Goal: Information Seeking & Learning: Check status

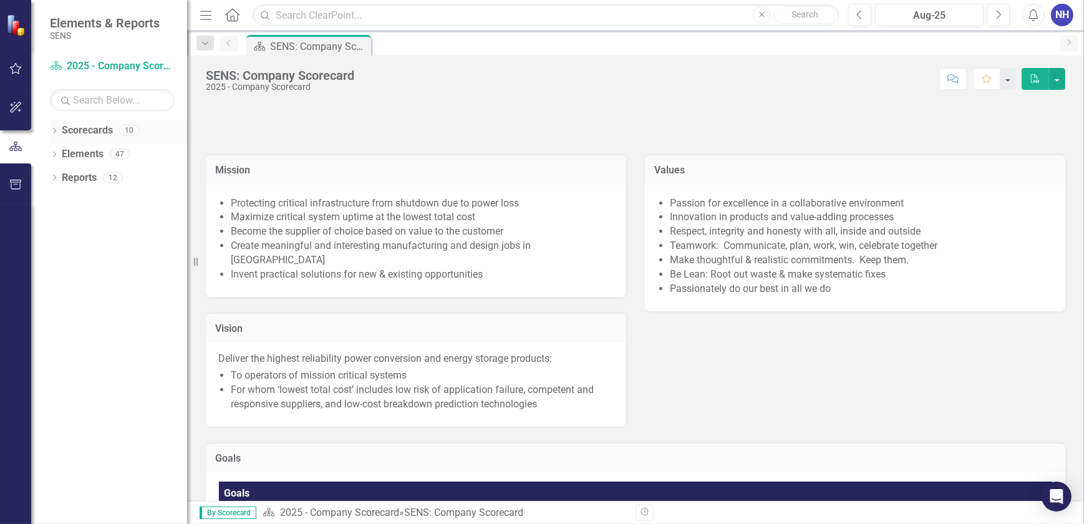
click at [54, 135] on icon "Dropdown" at bounding box center [54, 131] width 9 height 7
click at [125, 157] on link "2025 - Company Scorecard" at bounding box center [128, 154] width 118 height 14
click at [147, 155] on link "2025 - Company Scorecard" at bounding box center [128, 154] width 118 height 14
click at [143, 153] on link "2025 - Company Scorecard" at bounding box center [128, 154] width 118 height 14
click at [61, 159] on div "Dropdown 2025 - Company Scorecard" at bounding box center [121, 154] width 131 height 21
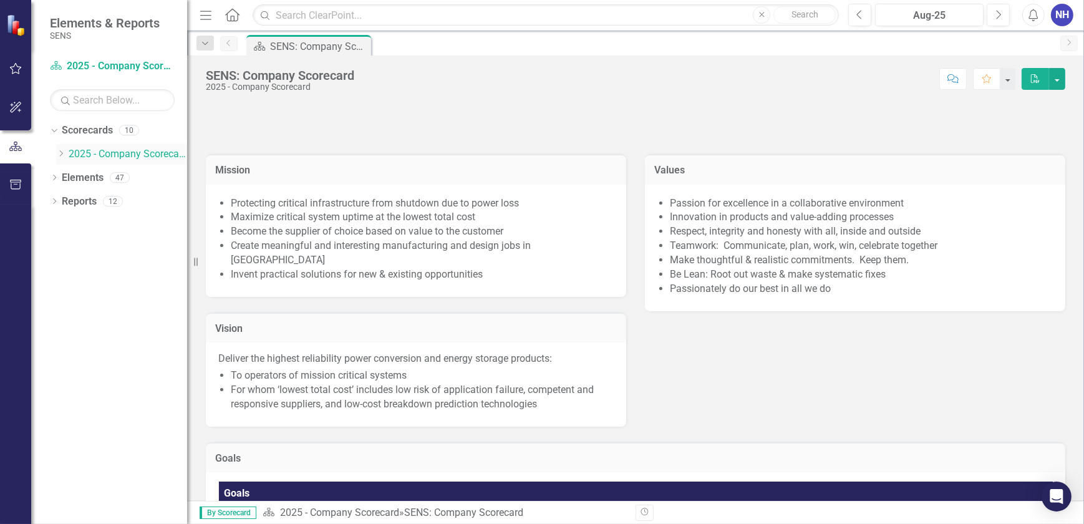
click at [64, 152] on icon "Dropdown" at bounding box center [60, 153] width 9 height 7
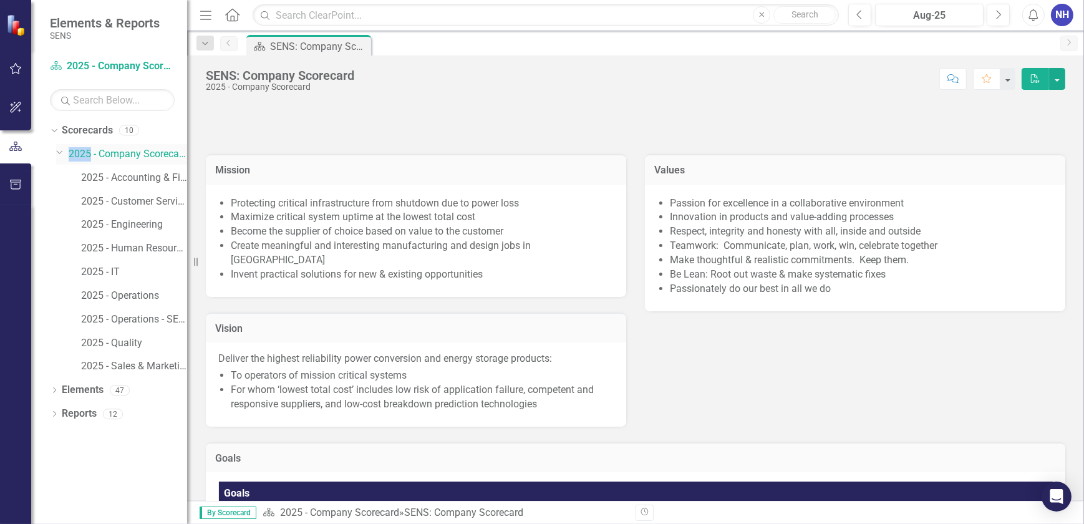
click at [64, 152] on div "Dropdown" at bounding box center [62, 154] width 12 height 6
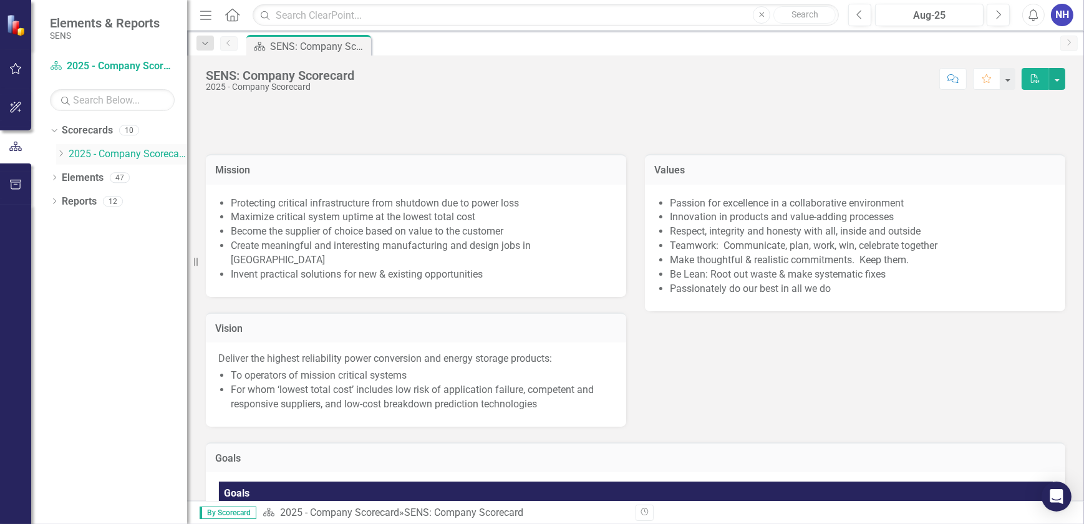
click at [66, 155] on div "Dropdown" at bounding box center [62, 154] width 12 height 11
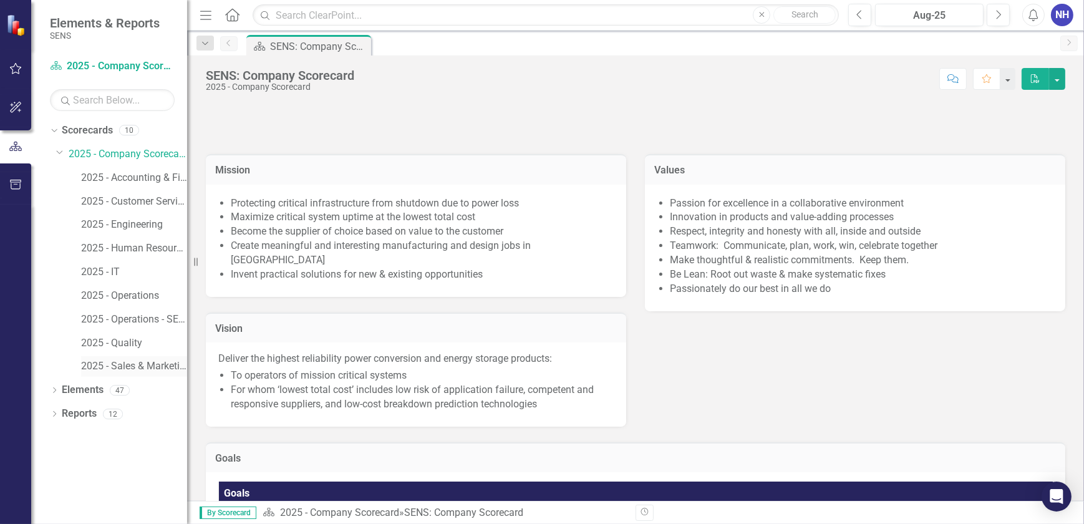
click at [135, 364] on link "2025 - Sales & Marketing" at bounding box center [134, 366] width 106 height 14
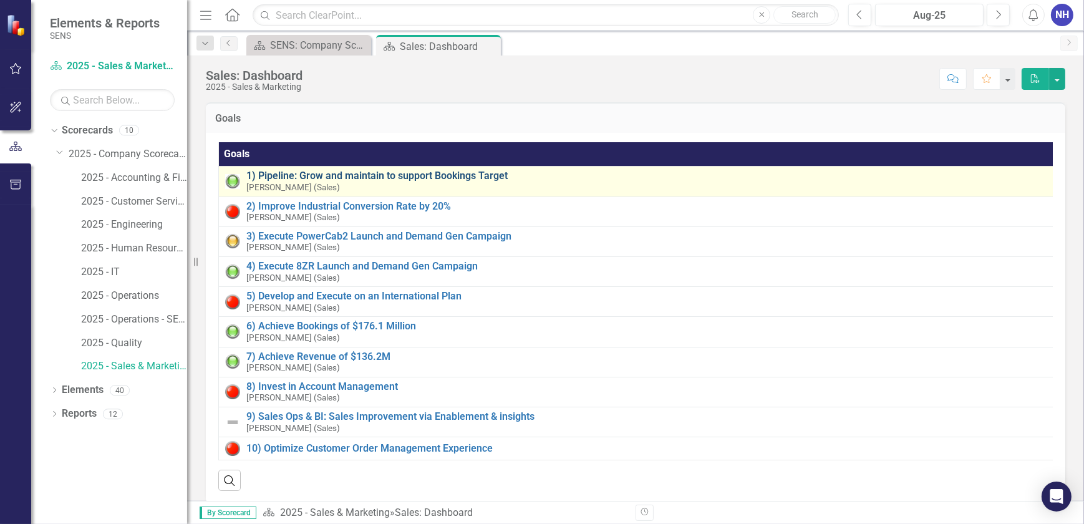
click at [357, 176] on link "1) Pipeline: Grow and maintain to support Bookings Target" at bounding box center [647, 175] width 802 height 11
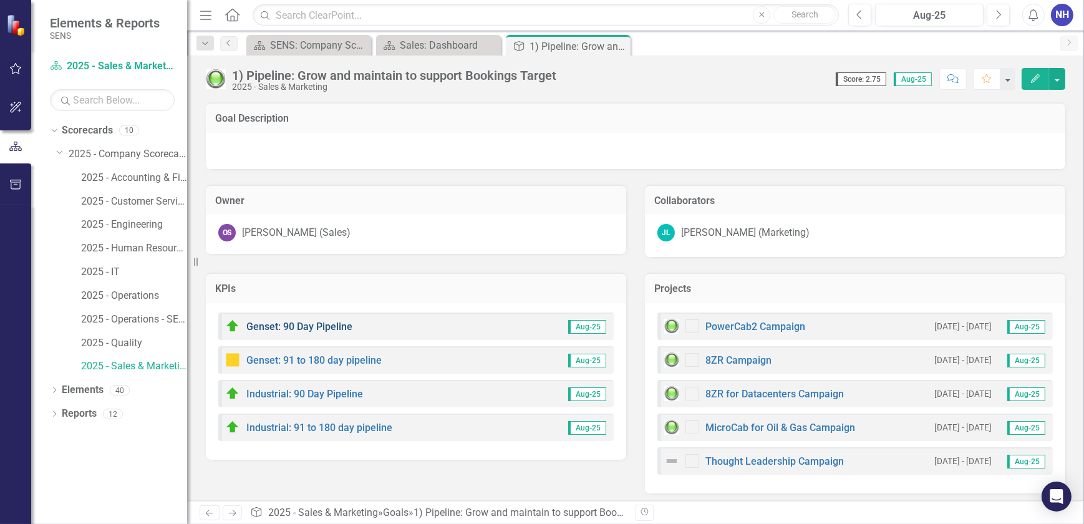
click at [319, 327] on link "Genset: 90 Day Pipeline" at bounding box center [299, 327] width 106 height 12
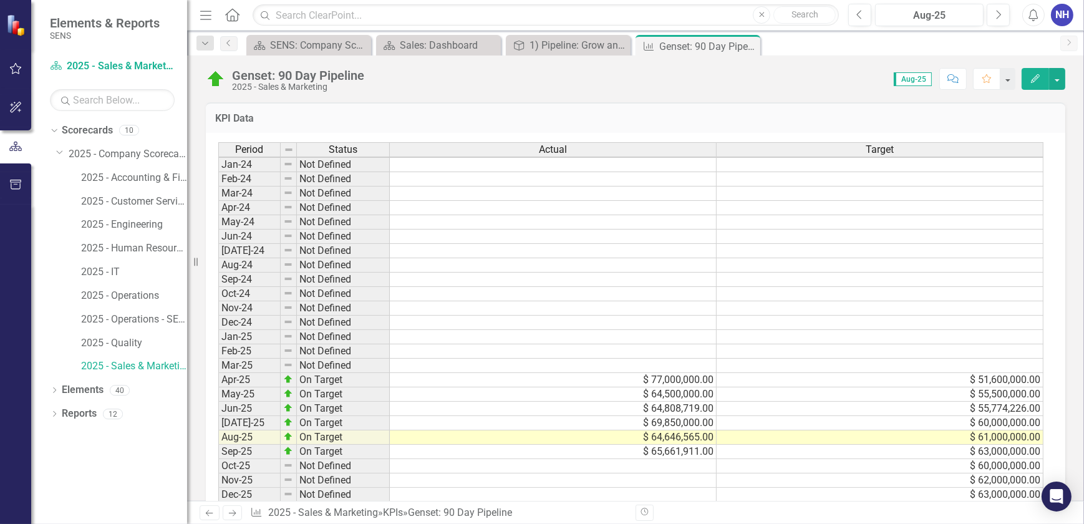
scroll to position [665, 0]
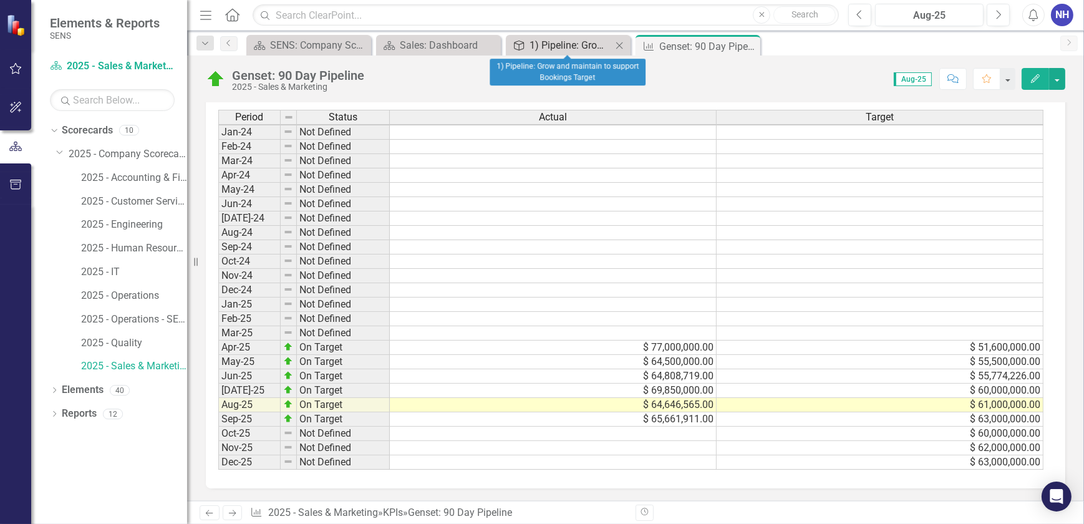
click at [559, 46] on div "1) Pipeline: Grow and maintain to support Bookings Target" at bounding box center [570, 45] width 82 height 16
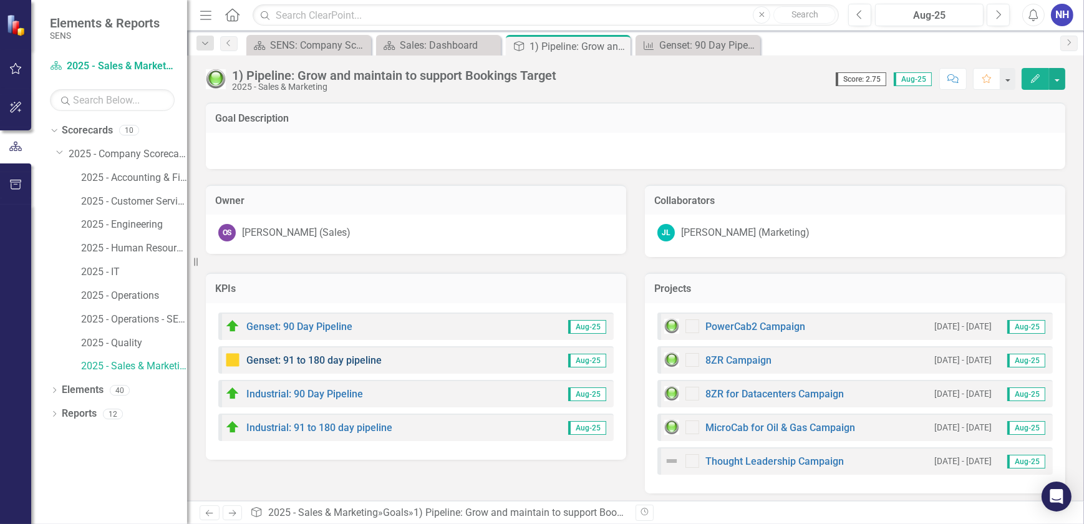
click at [326, 360] on link "Genset: 91 to 180 day pipeline" at bounding box center [313, 360] width 135 height 12
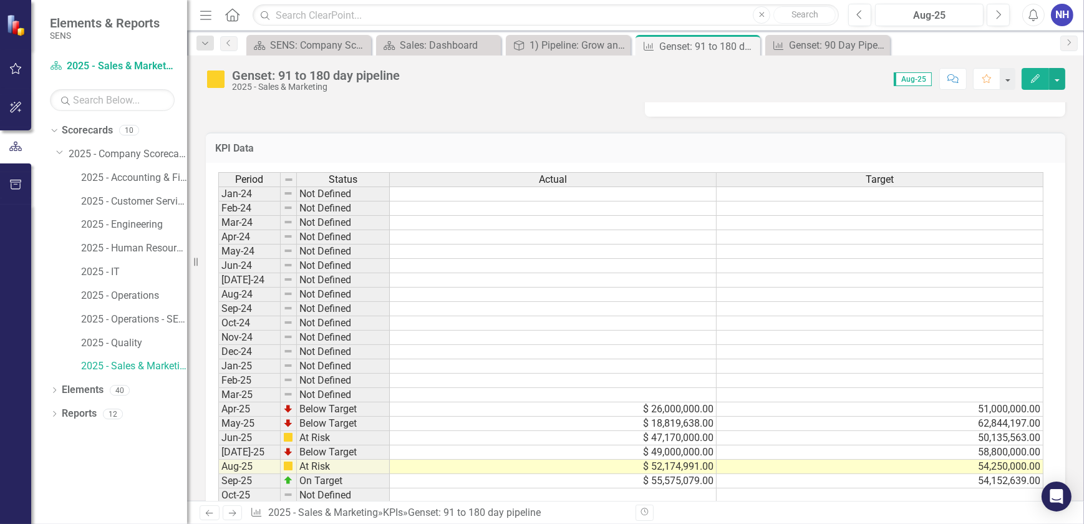
scroll to position [437, 0]
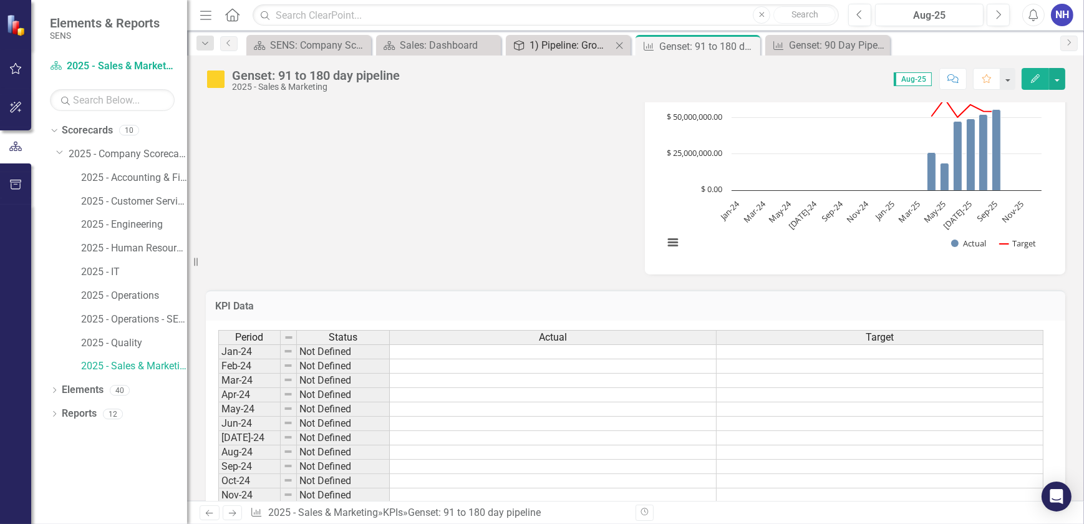
click at [582, 50] on div "1) Pipeline: Grow and maintain to support Bookings Target" at bounding box center [570, 45] width 82 height 16
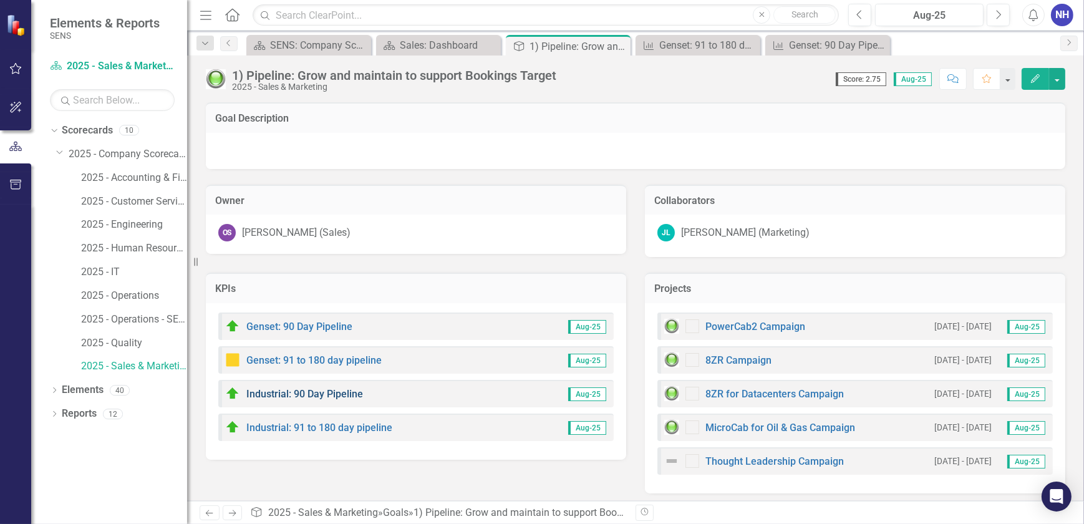
click at [329, 392] on link "Industrial: 90 Day Pipeline" at bounding box center [304, 394] width 117 height 12
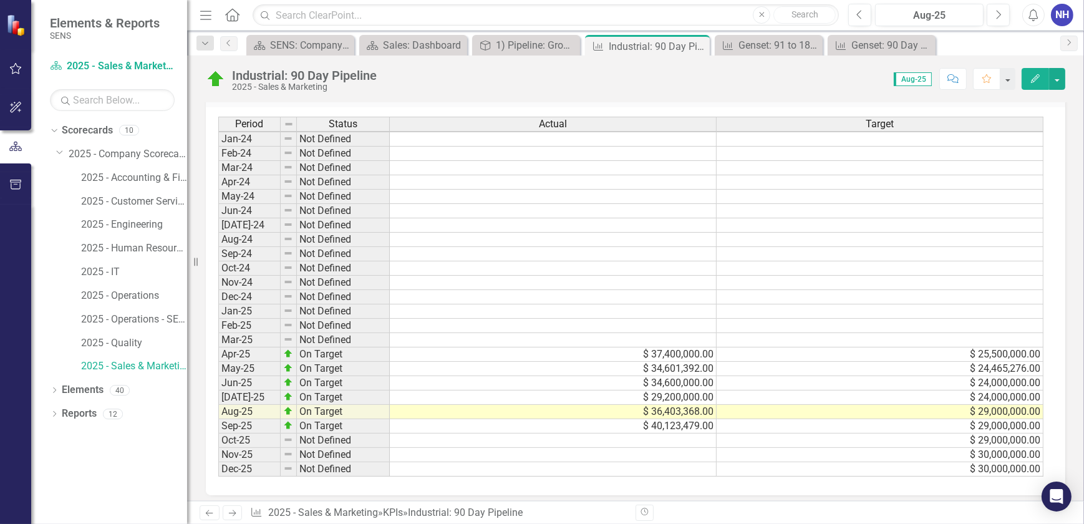
scroll to position [665, 0]
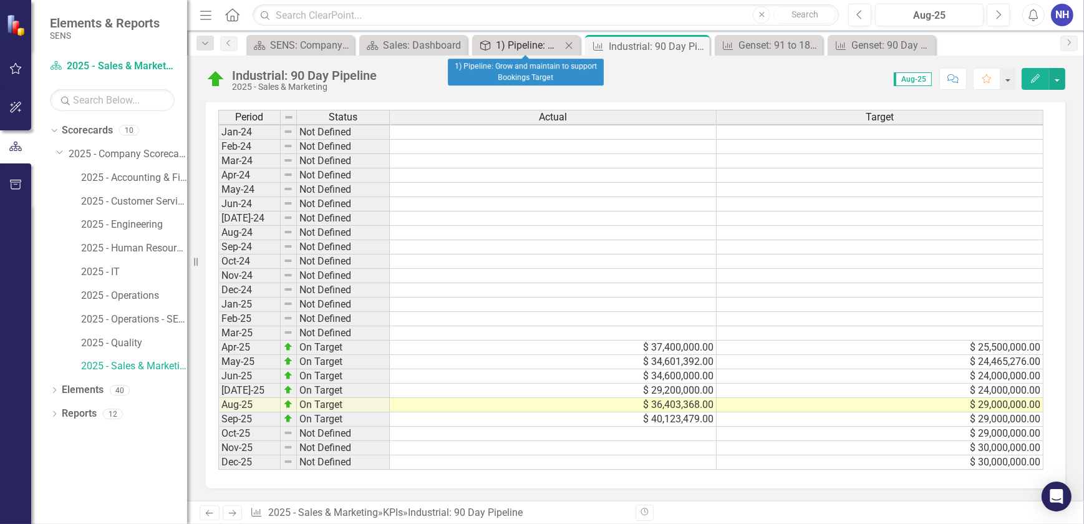
click at [523, 42] on div "1) Pipeline: Grow and maintain to support Bookings Target" at bounding box center [528, 45] width 65 height 16
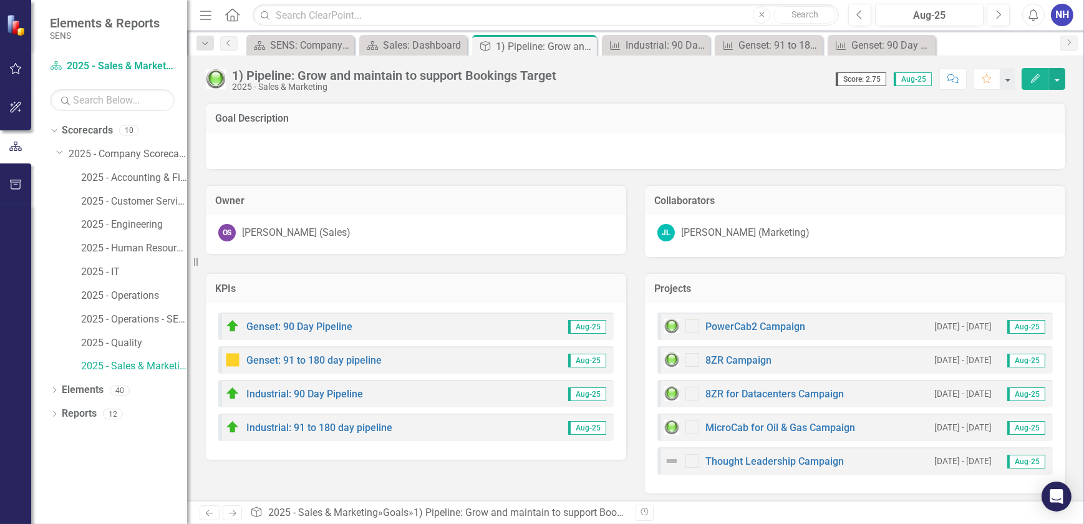
click at [329, 435] on div "Industrial: 91 to 180 day pipeline Aug-25" at bounding box center [415, 426] width 395 height 27
click at [328, 430] on link "Industrial: 91 to 180 day pipeline" at bounding box center [319, 428] width 146 height 12
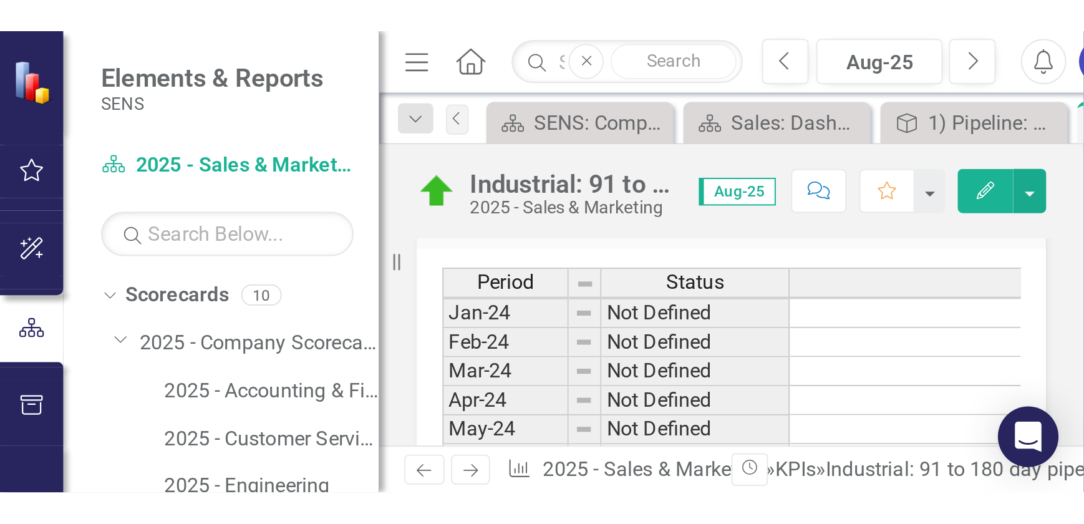
scroll to position [415, 0]
